Goal: Task Accomplishment & Management: Use online tool/utility

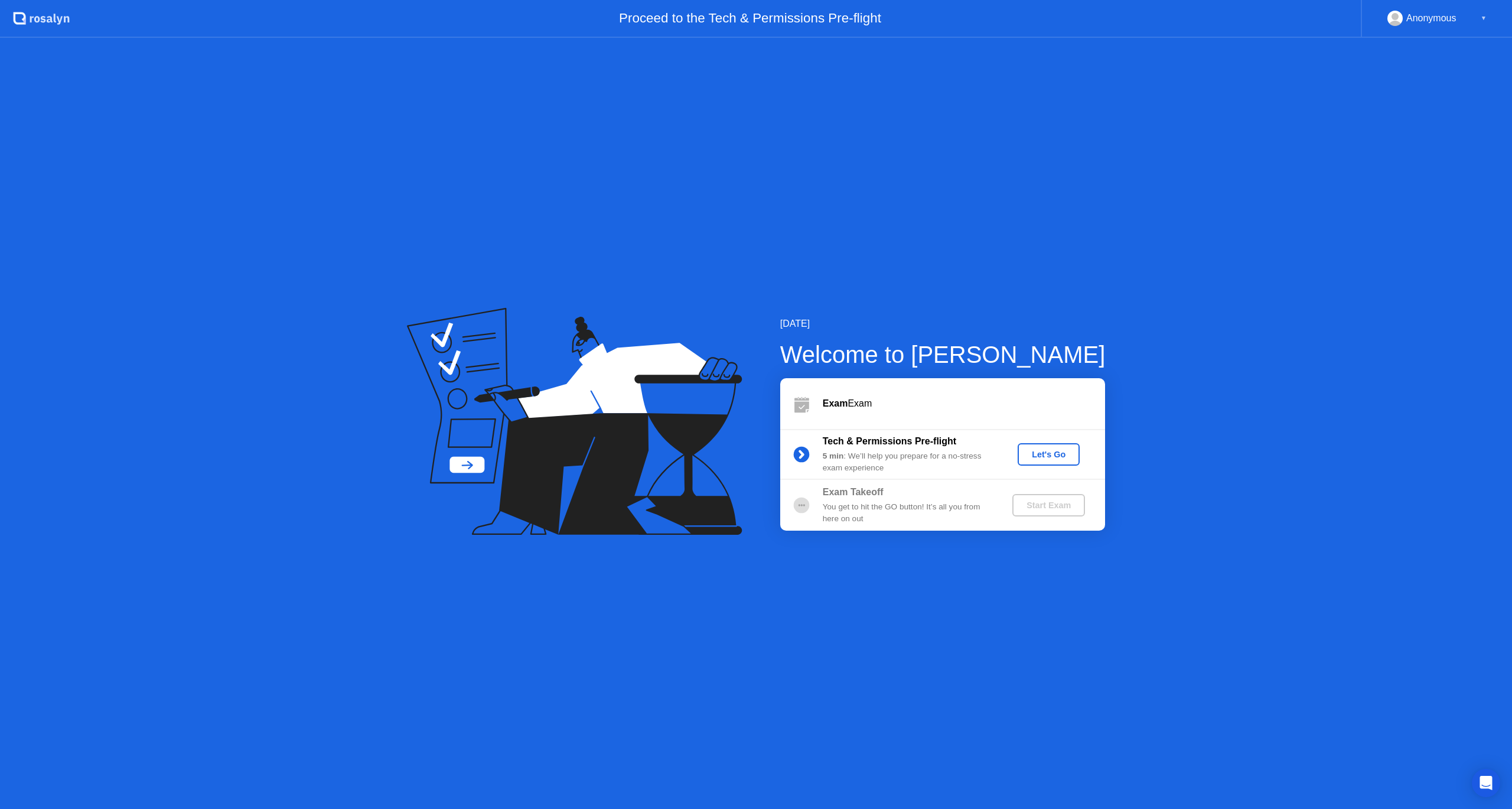
click at [1039, 457] on div "Let's Go" at bounding box center [1048, 454] width 53 height 10
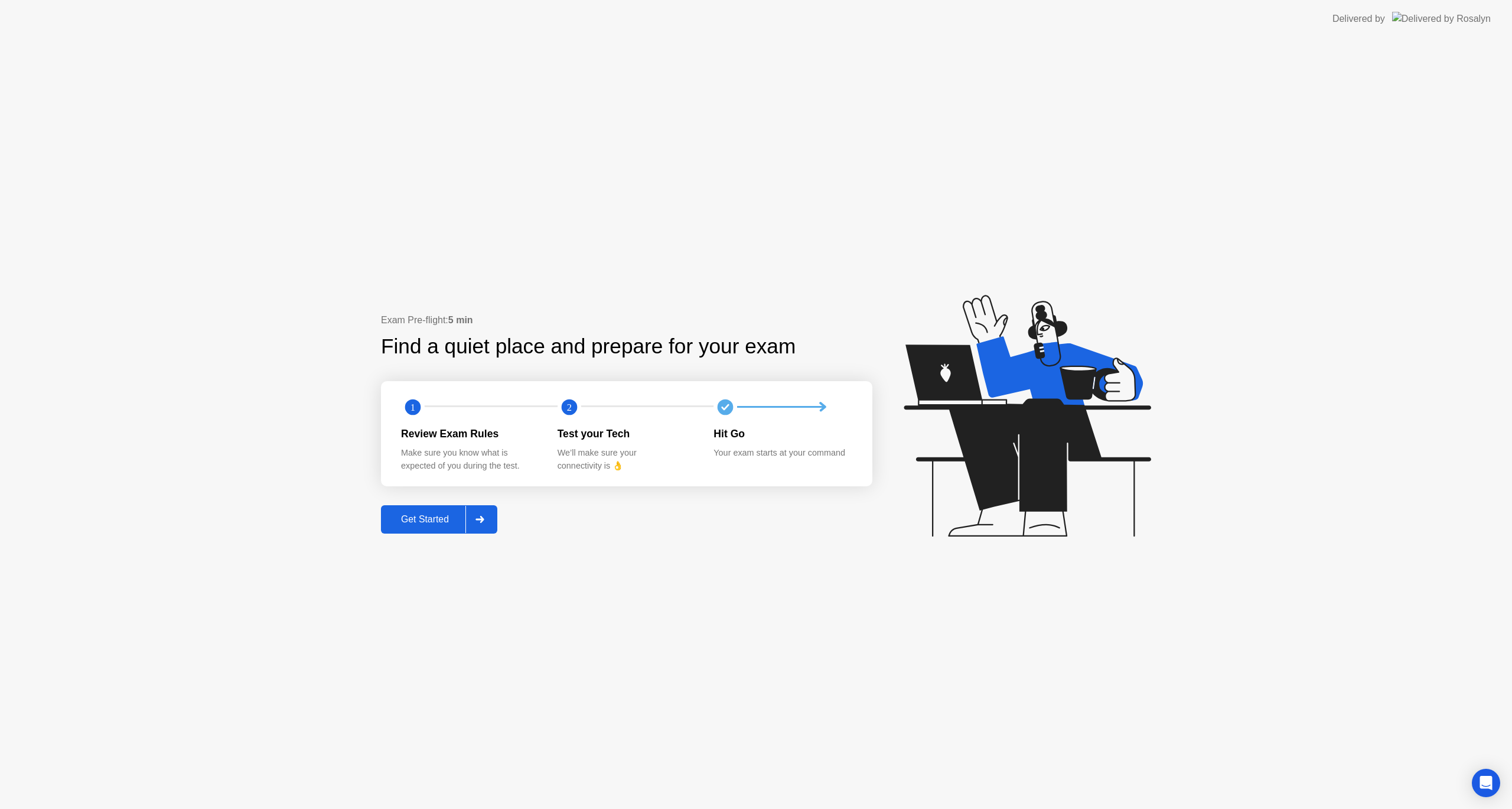
click at [441, 516] on div "Get Started" at bounding box center [425, 519] width 81 height 11
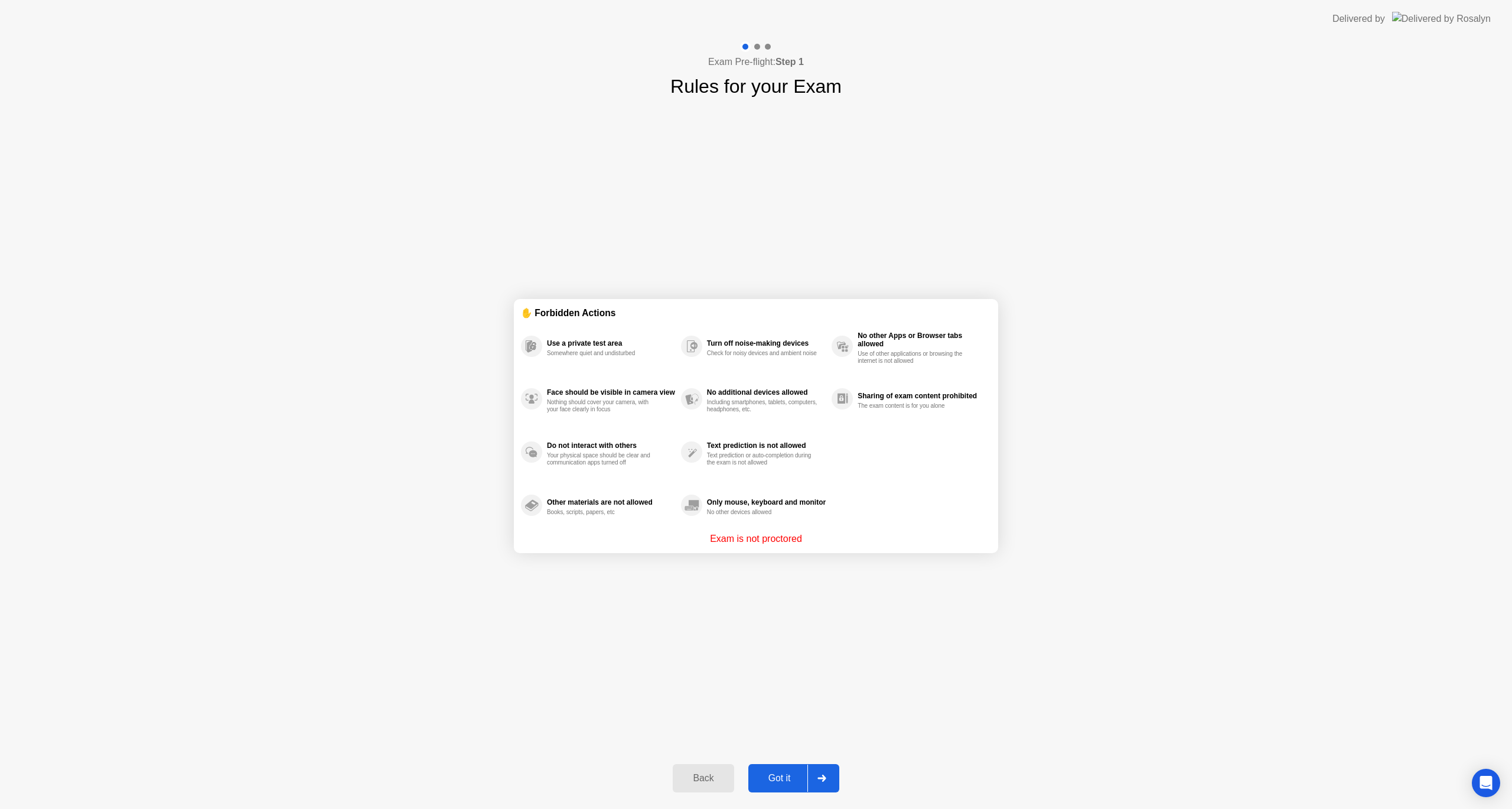
click at [794, 768] on button "Got it" at bounding box center [794, 778] width 91 height 29
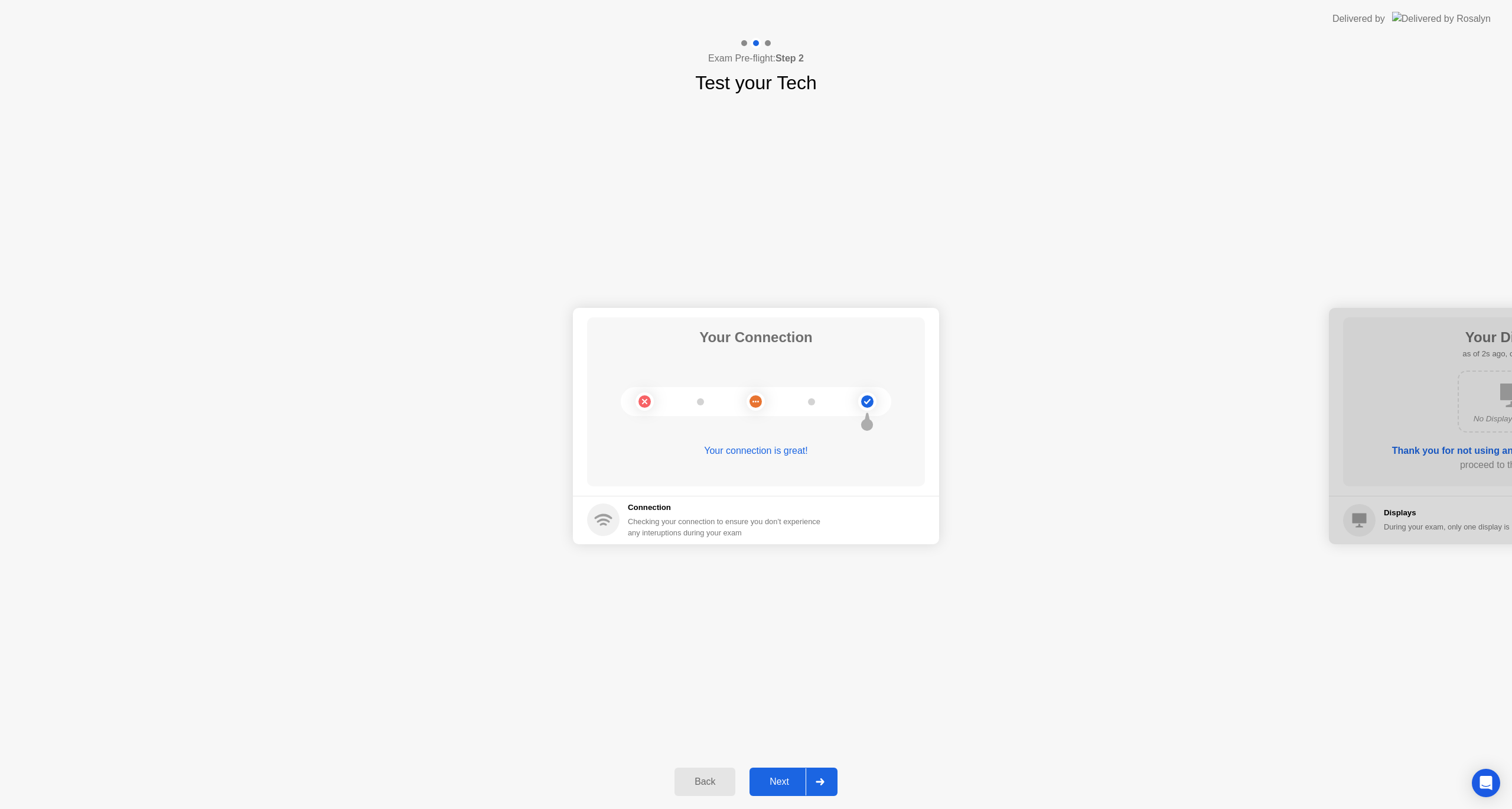
click at [782, 787] on div "Next" at bounding box center [779, 781] width 53 height 11
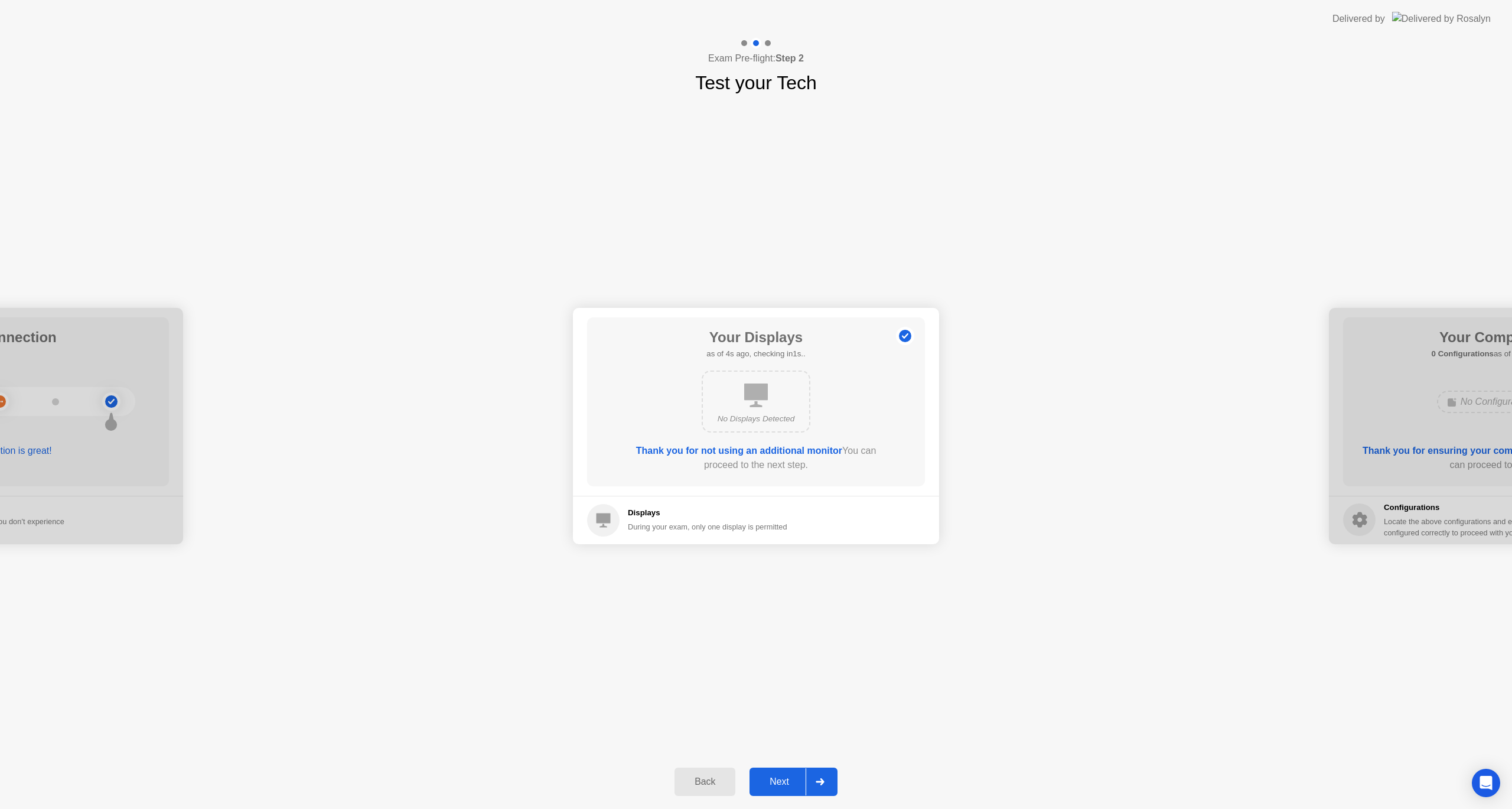
click at [787, 776] on div "Next" at bounding box center [779, 781] width 53 height 11
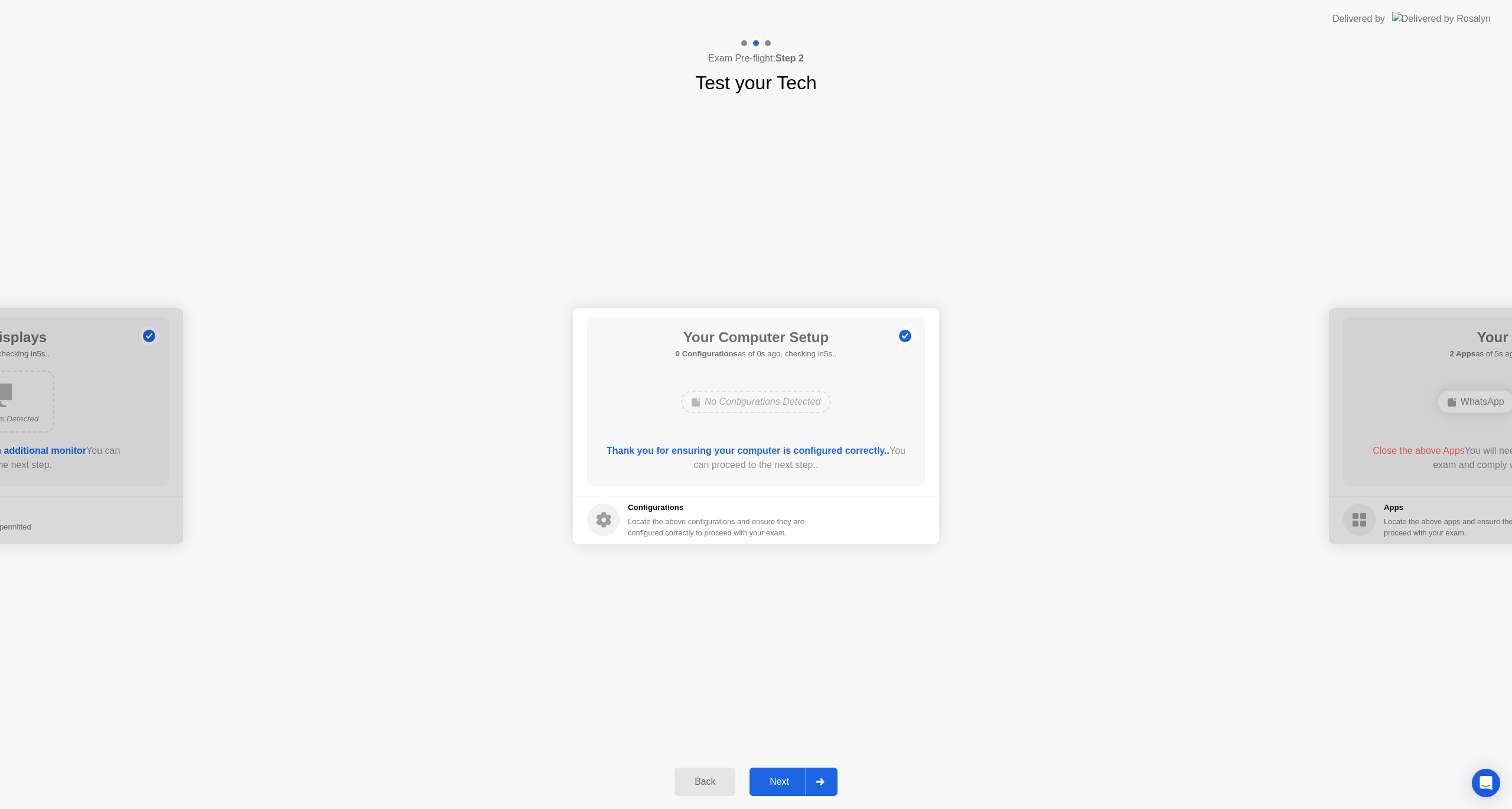
click at [787, 776] on div "Next" at bounding box center [779, 781] width 53 height 11
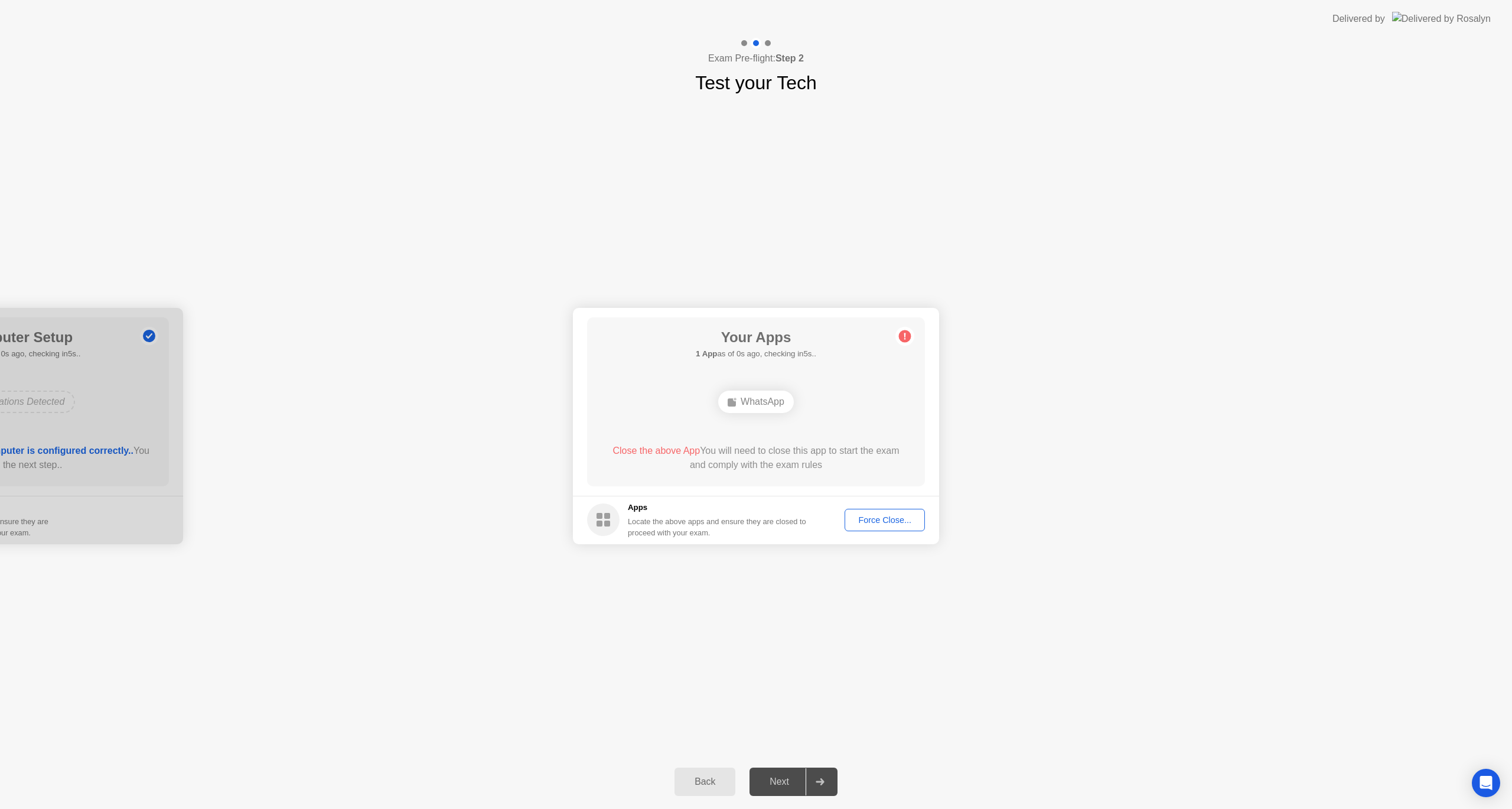
click at [1028, 213] on div "Your Connection Your connection is great! Connection Checking your connection t…" at bounding box center [756, 426] width 1512 height 658
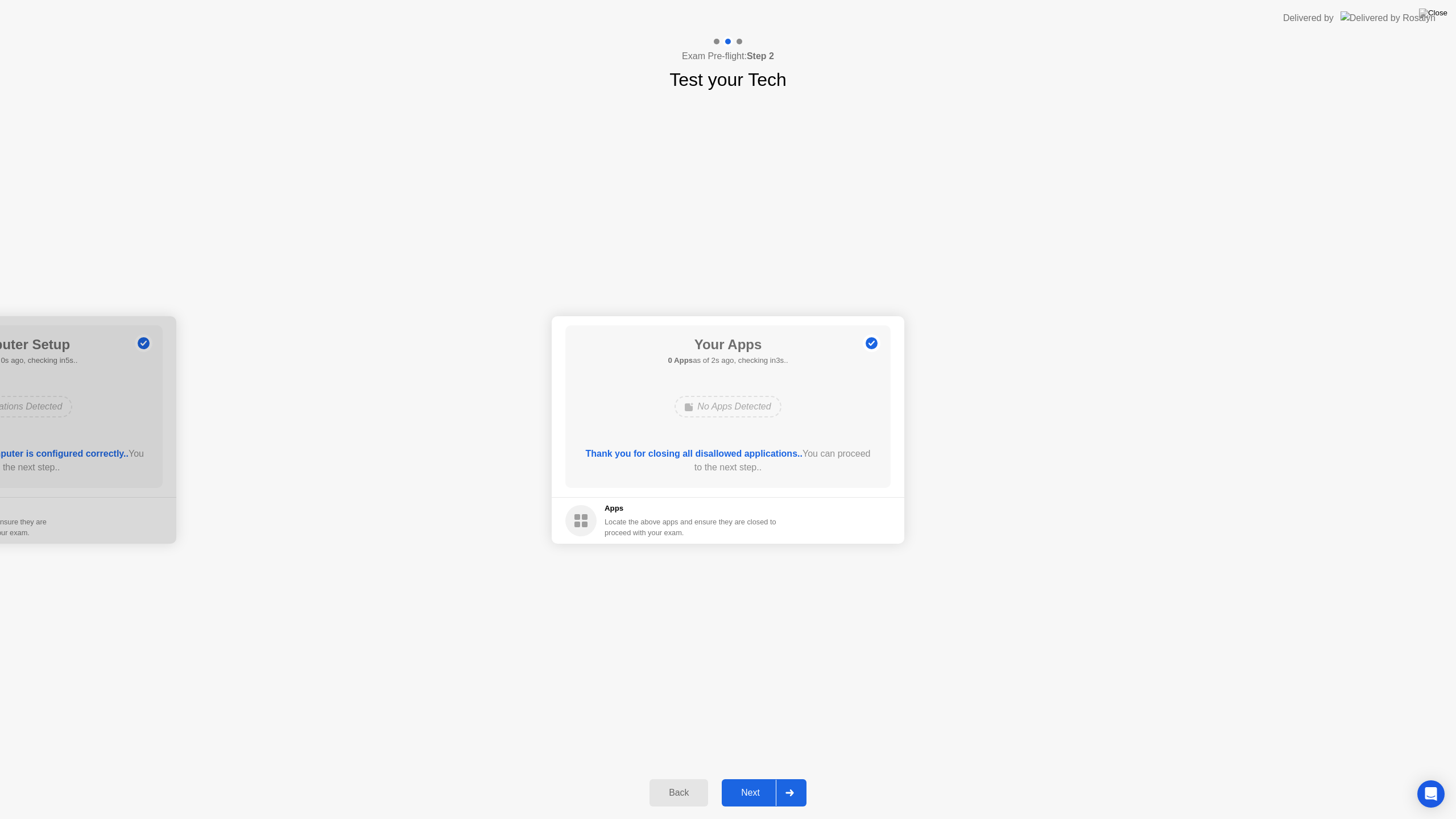
click at [758, 778] on div "Next" at bounding box center [750, 793] width 51 height 10
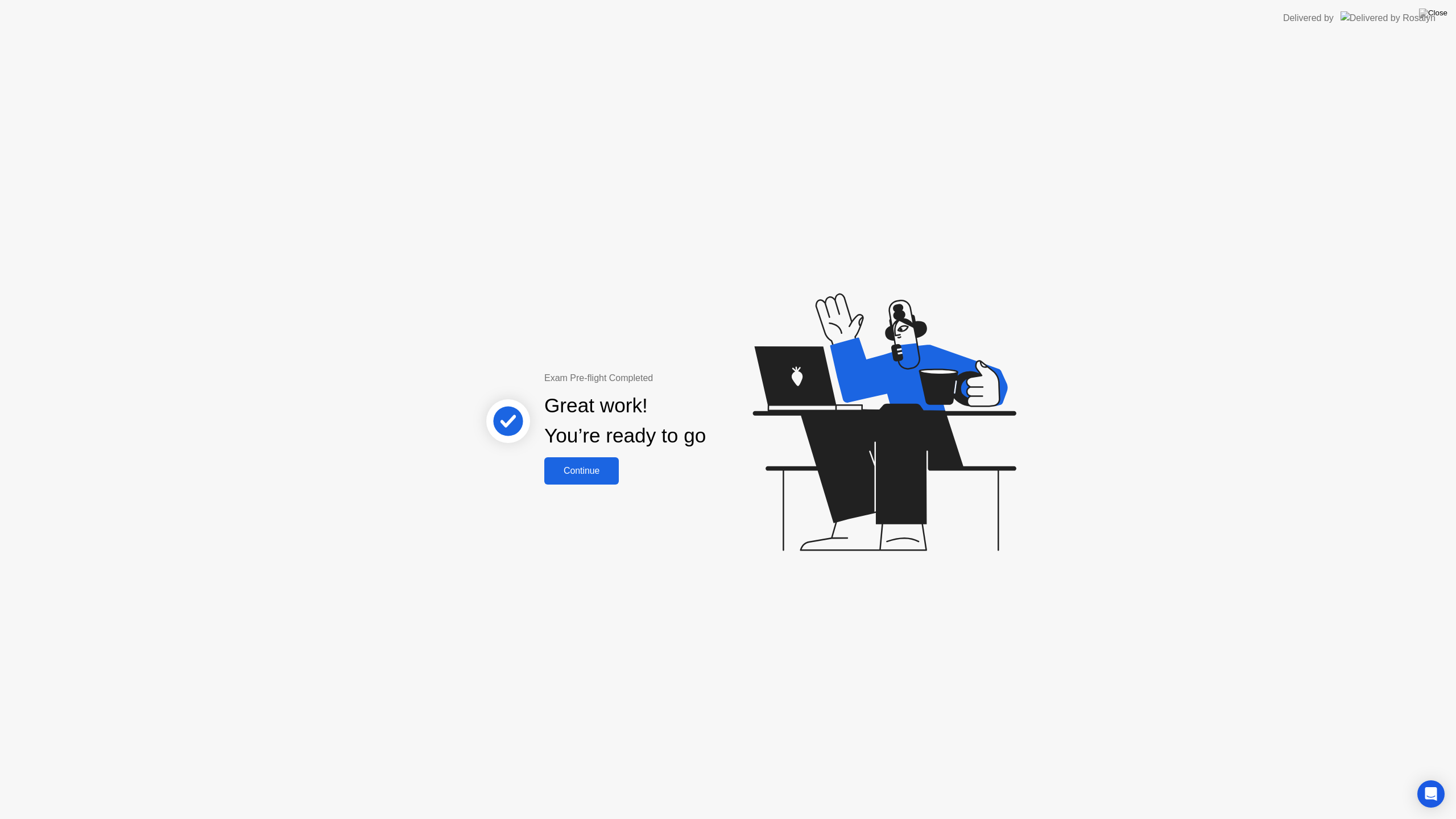
click at [597, 471] on div "Continue" at bounding box center [581, 471] width 68 height 10
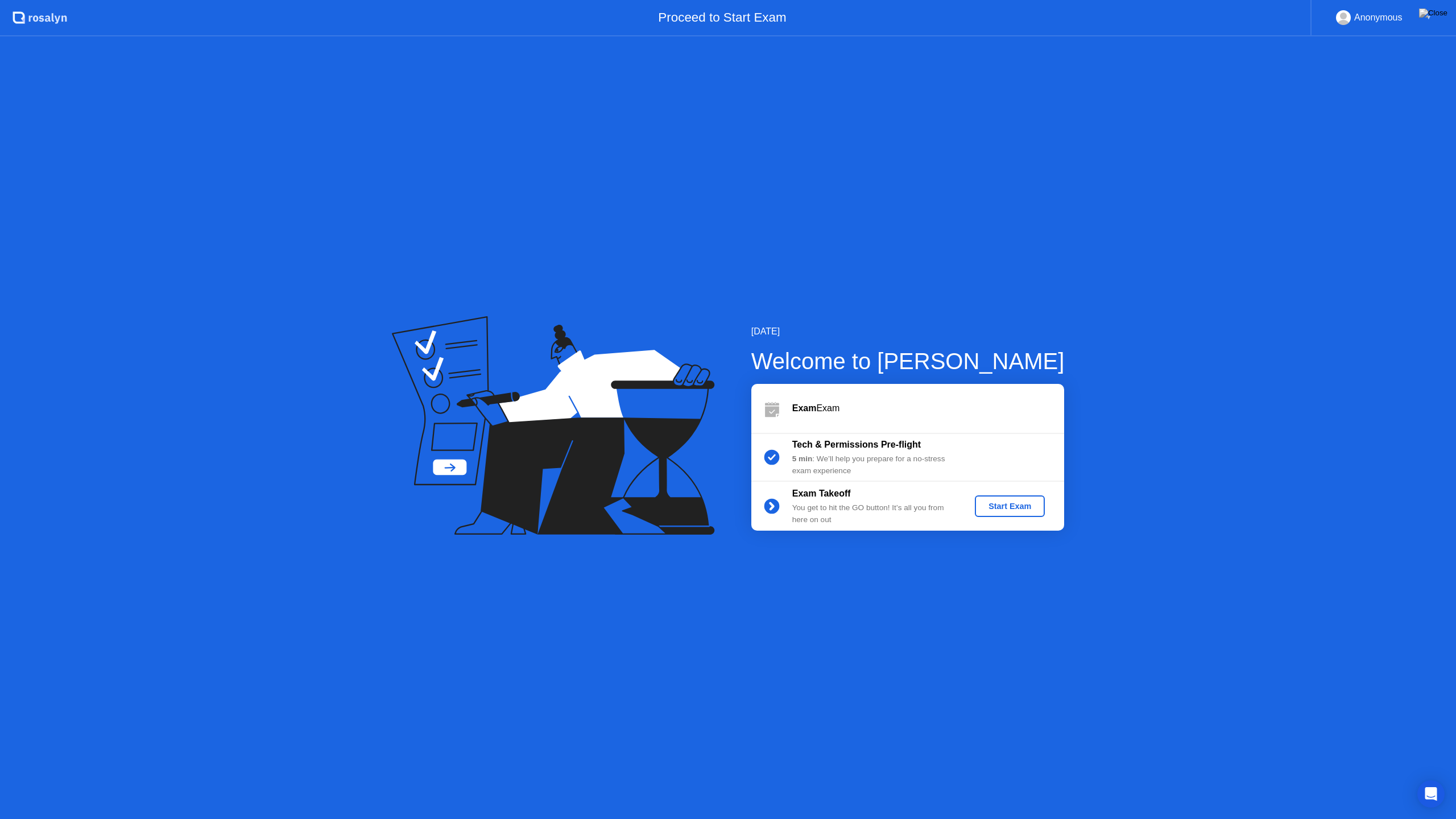
click at [1019, 506] on div "Start Exam" at bounding box center [1010, 506] width 61 height 9
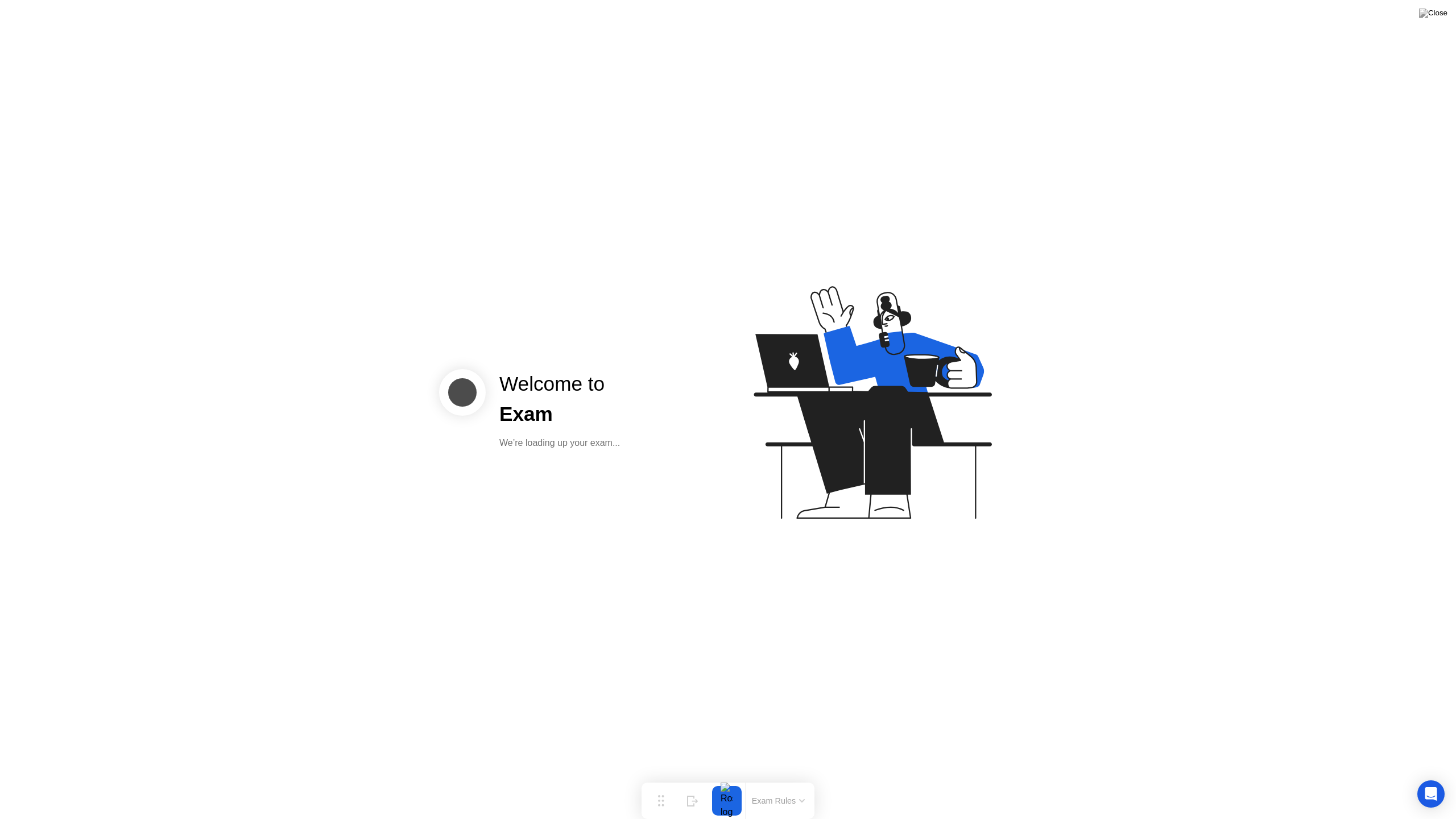
click at [597, 444] on div "We’re loading up your exam..." at bounding box center [560, 443] width 121 height 13
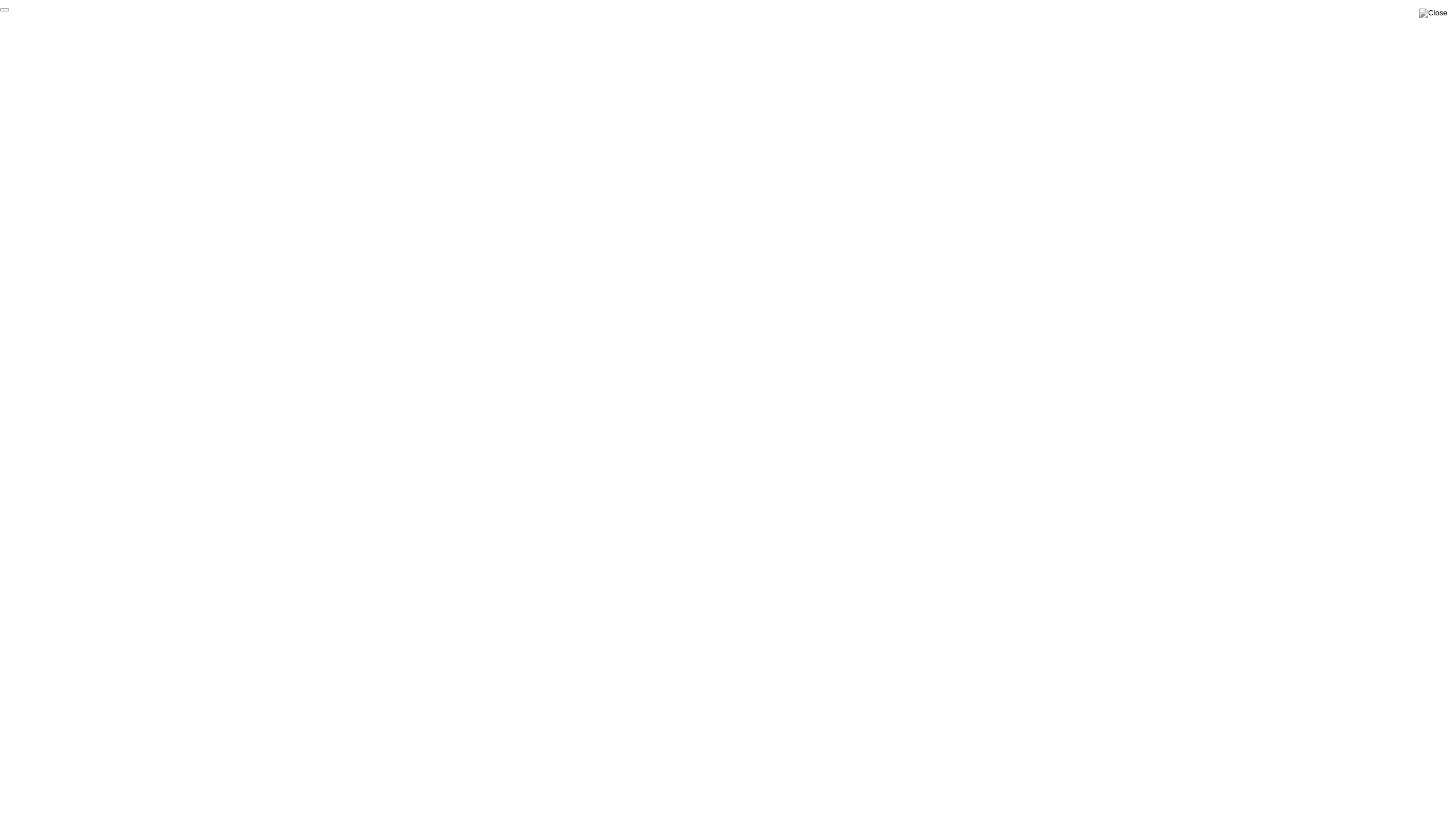
click div "End Proctoring Session"
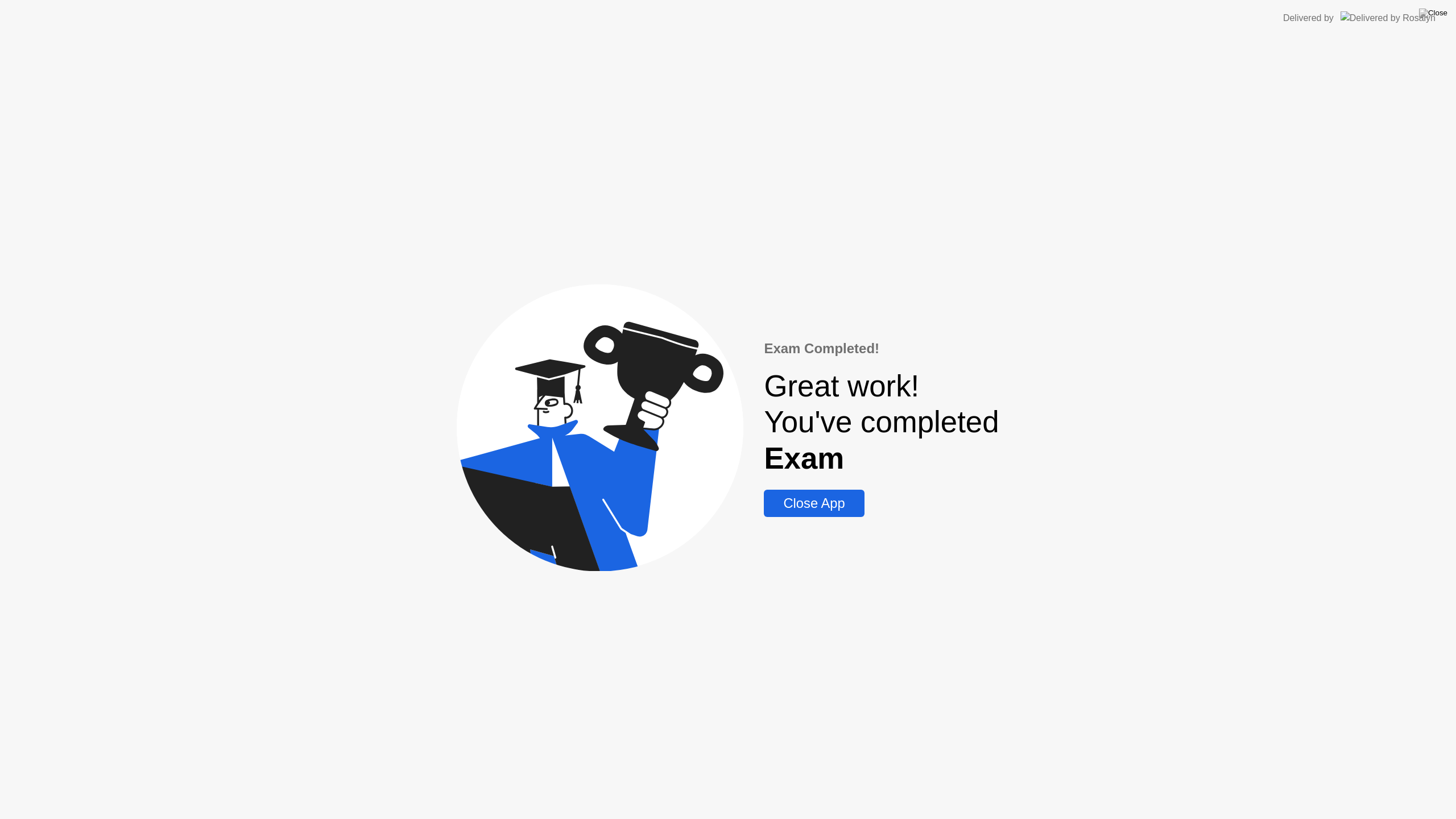
click at [823, 501] on div "Close App" at bounding box center [814, 503] width 93 height 16
